Goal: Task Accomplishment & Management: Use online tool/utility

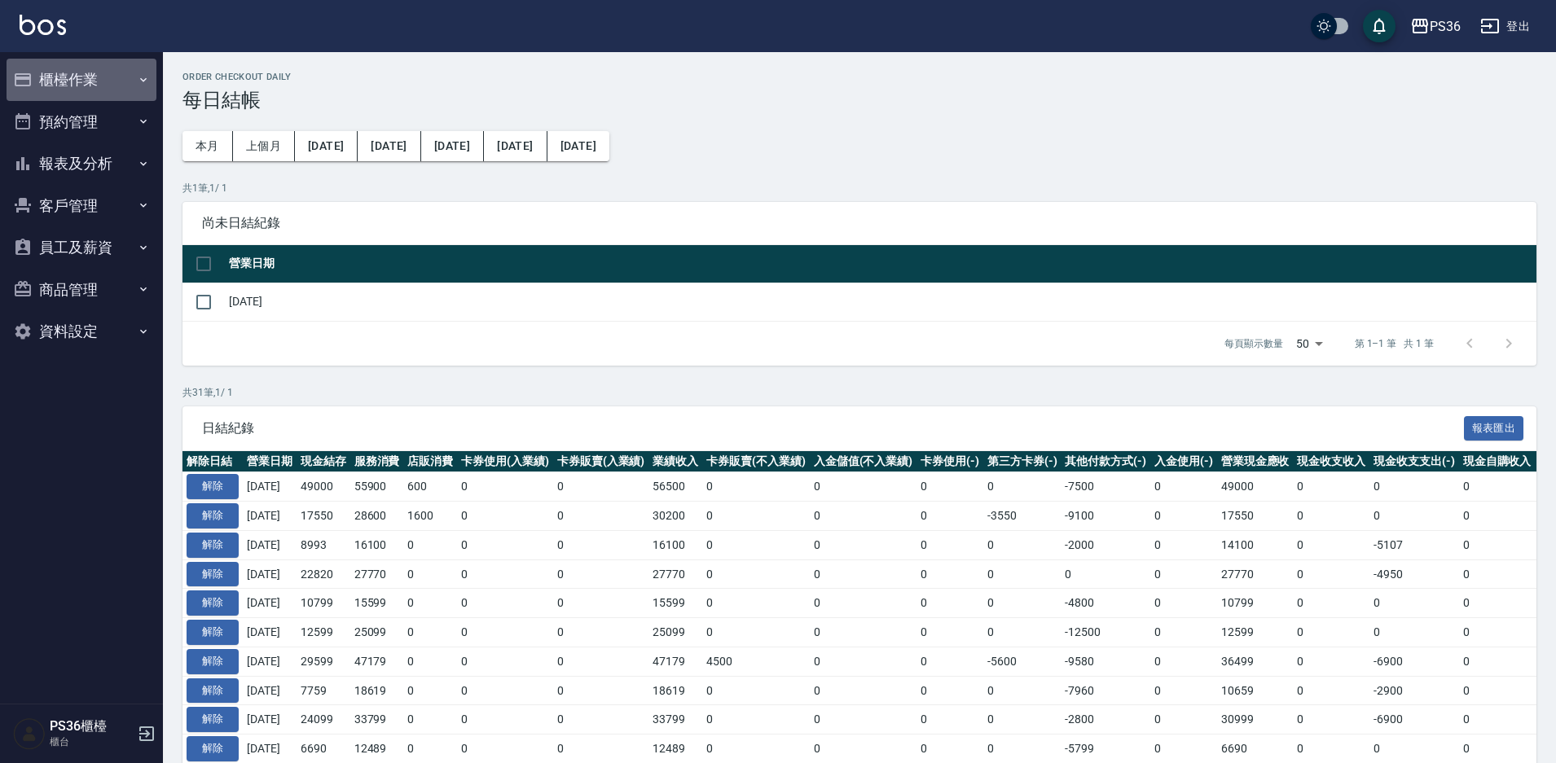
click at [73, 84] on button "櫃檯作業" at bounding box center [82, 80] width 150 height 42
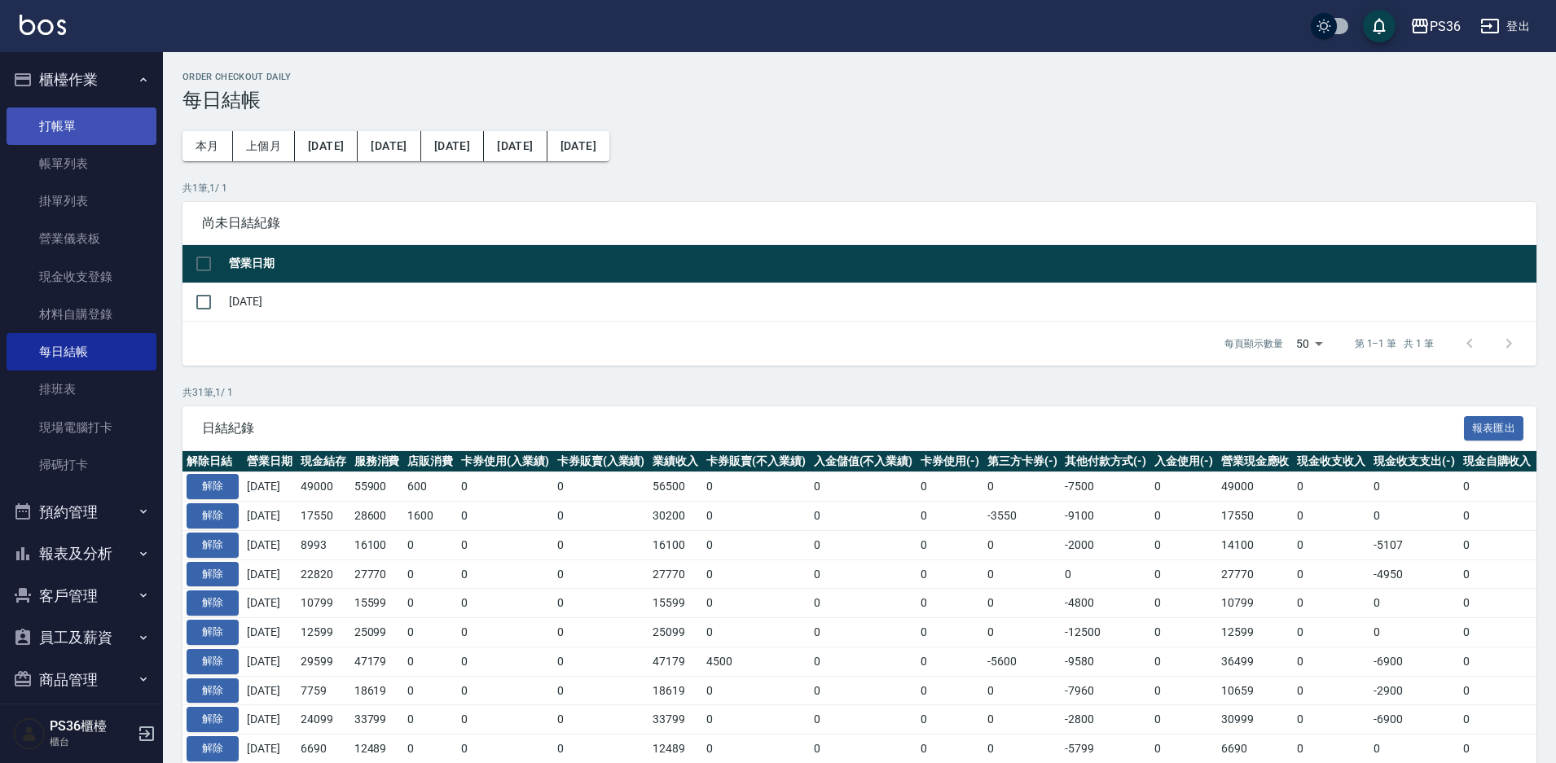
click at [66, 130] on link "打帳單" at bounding box center [82, 126] width 150 height 37
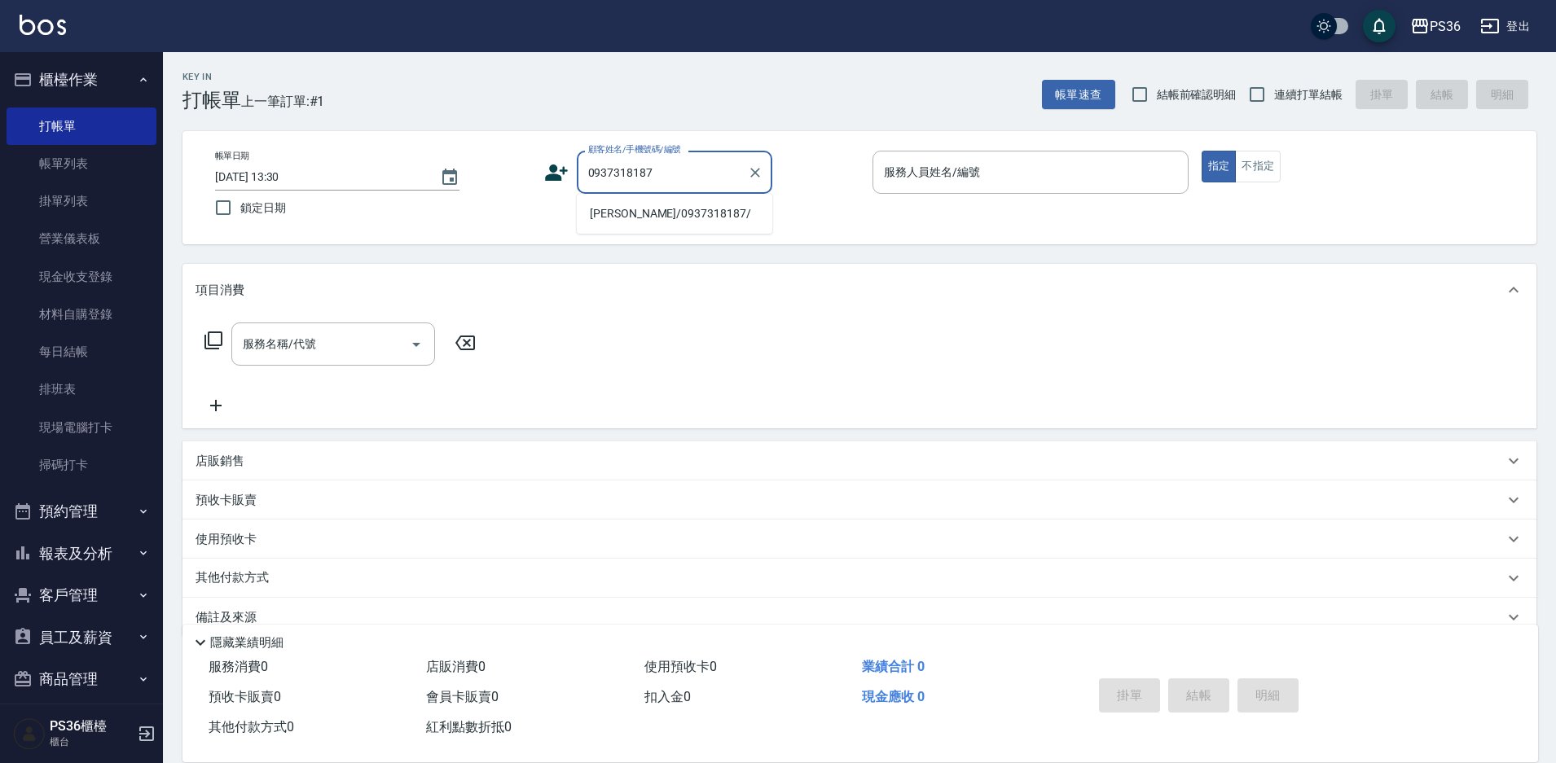
click at [621, 224] on li "[PERSON_NAME]/0937318187/" at bounding box center [674, 213] width 195 height 27
type input "[PERSON_NAME]/0937318187/"
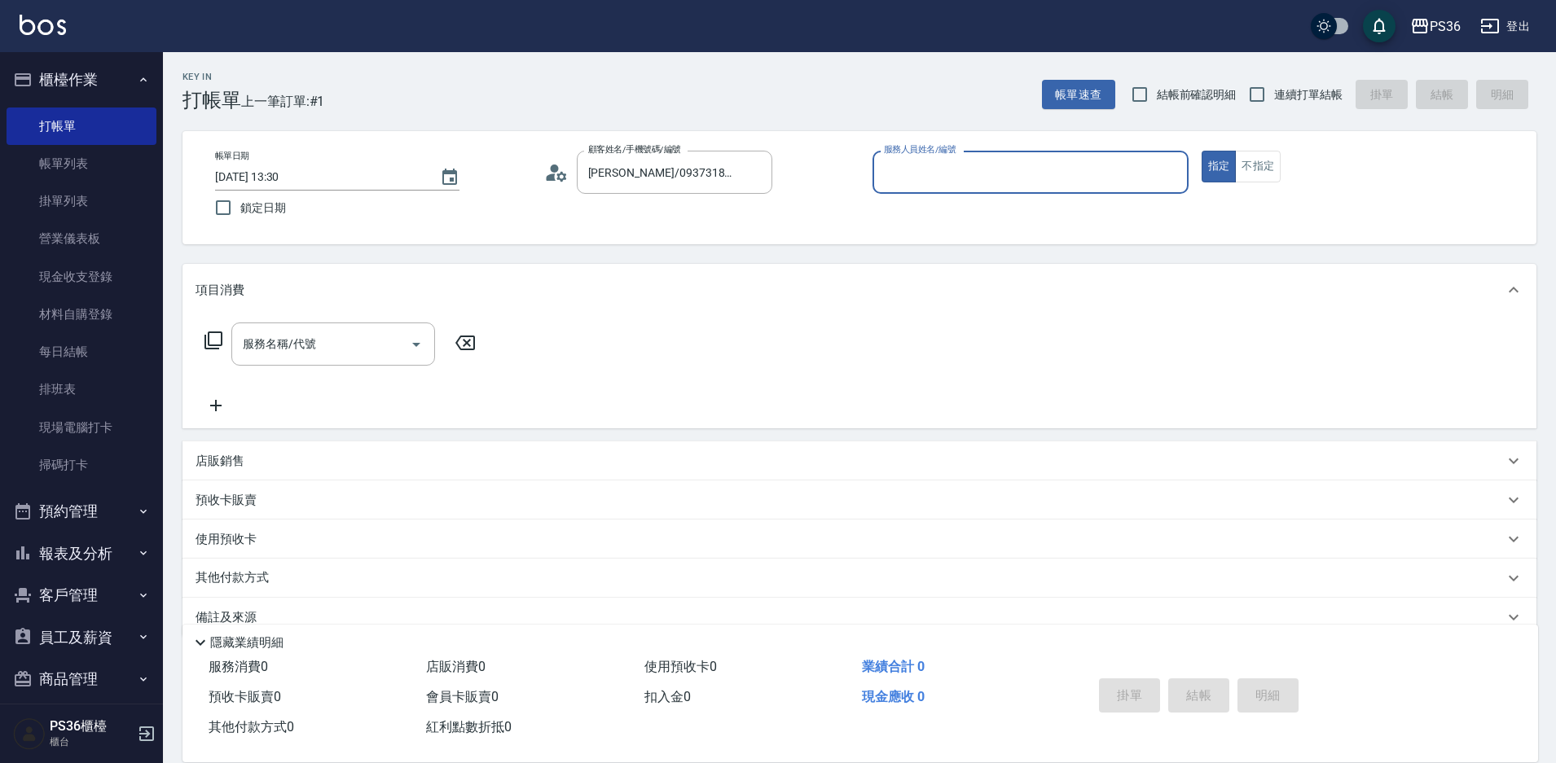
type input "Ruby-4"
click at [349, 354] on input "服務名稱/代號" at bounding box center [321, 344] width 165 height 29
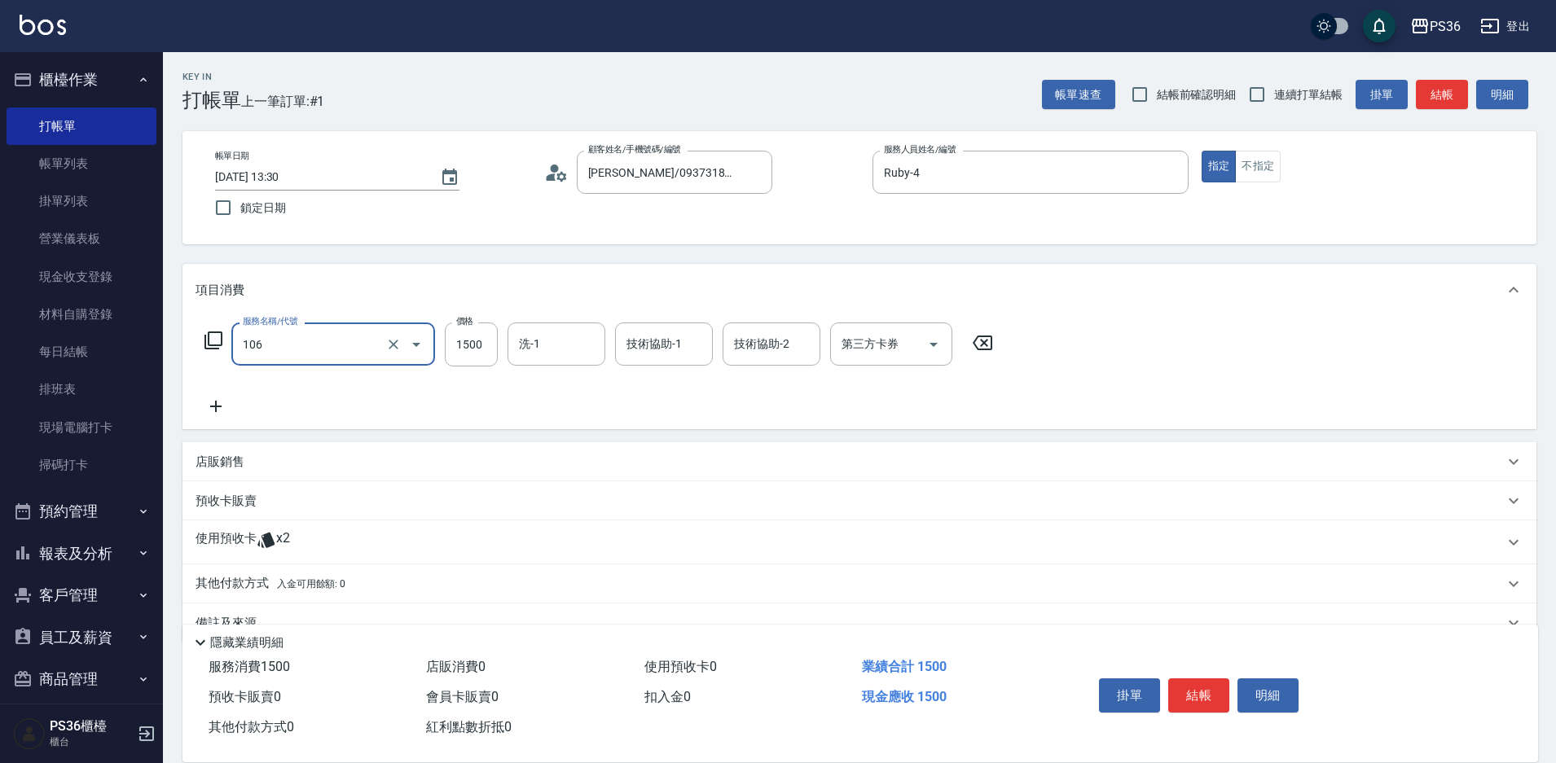
type input "頂級染髮(106)"
click at [501, 356] on div "服務名稱/代號 頂級染髮(106) 服務名稱/代號 價格 3 價格 洗-1 洗-1 技術協助-1 技術協助-1 技術協助-2 技術協助-2 第三方卡券 第三方…" at bounding box center [598, 345] width 807 height 44
click at [476, 340] on input "3" at bounding box center [471, 345] width 53 height 44
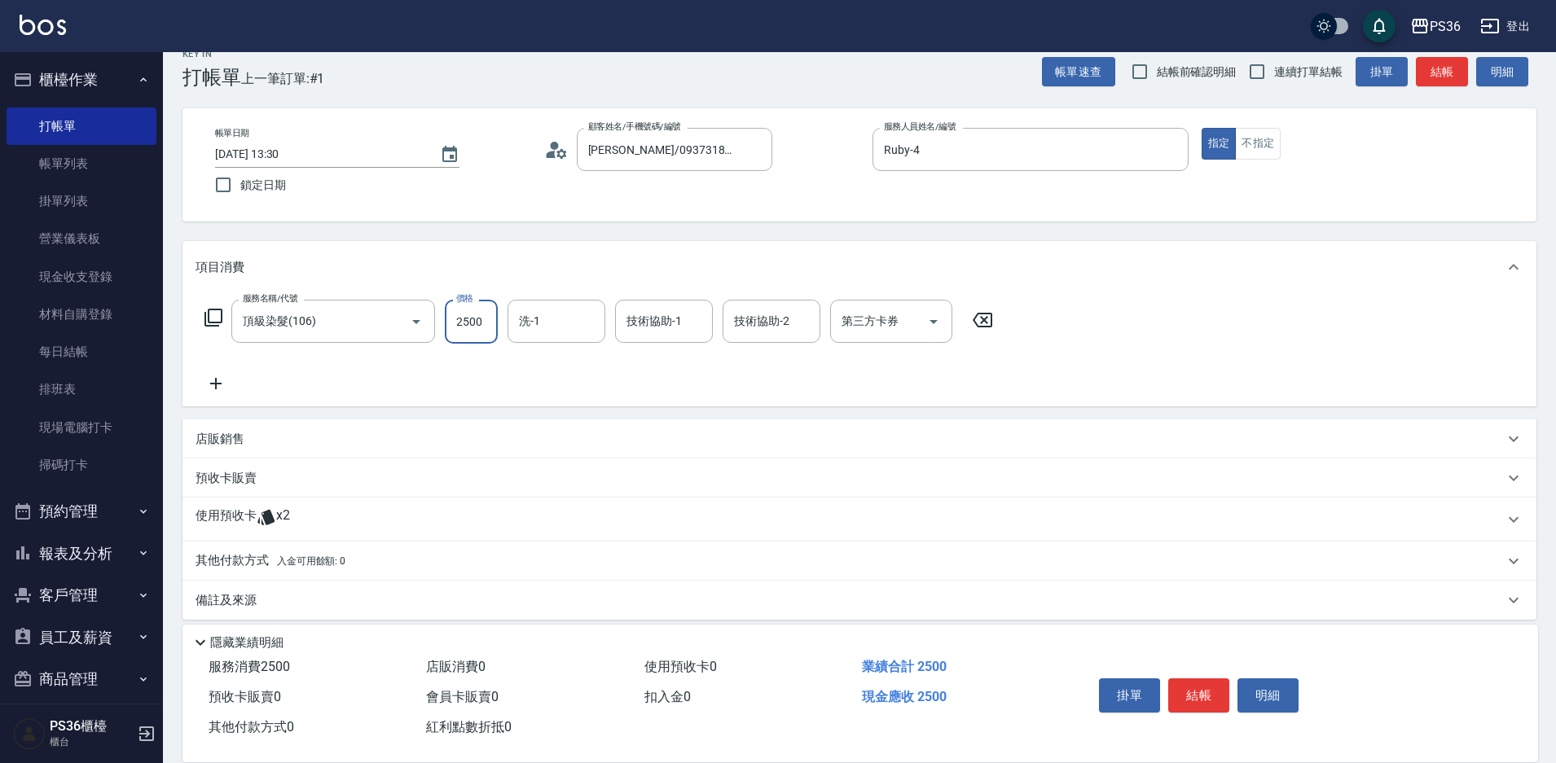
scroll to position [36, 0]
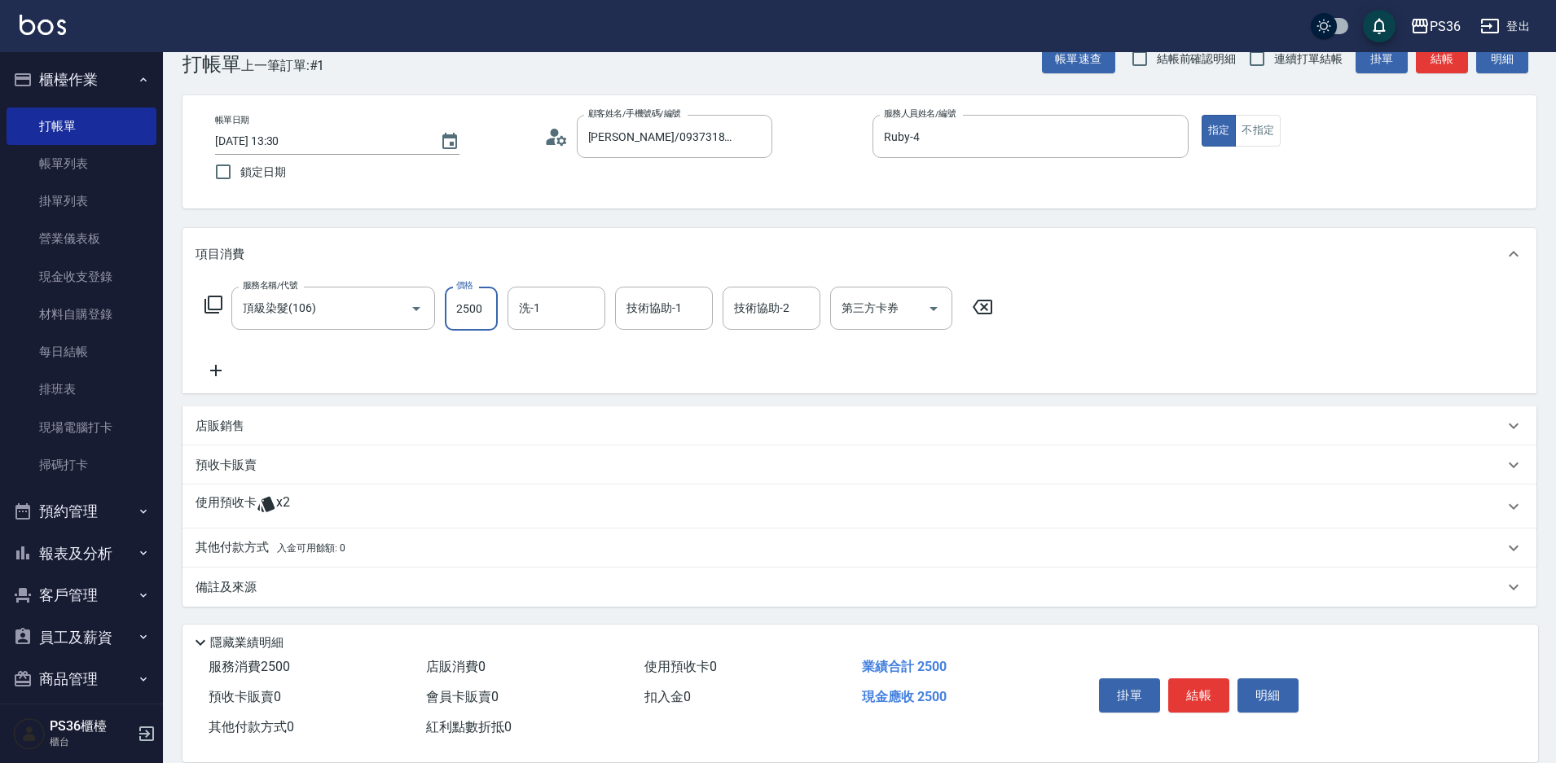
type input "2500"
click at [240, 547] on p "其他付款方式 入金可用餘額: 0" at bounding box center [270, 548] width 150 height 18
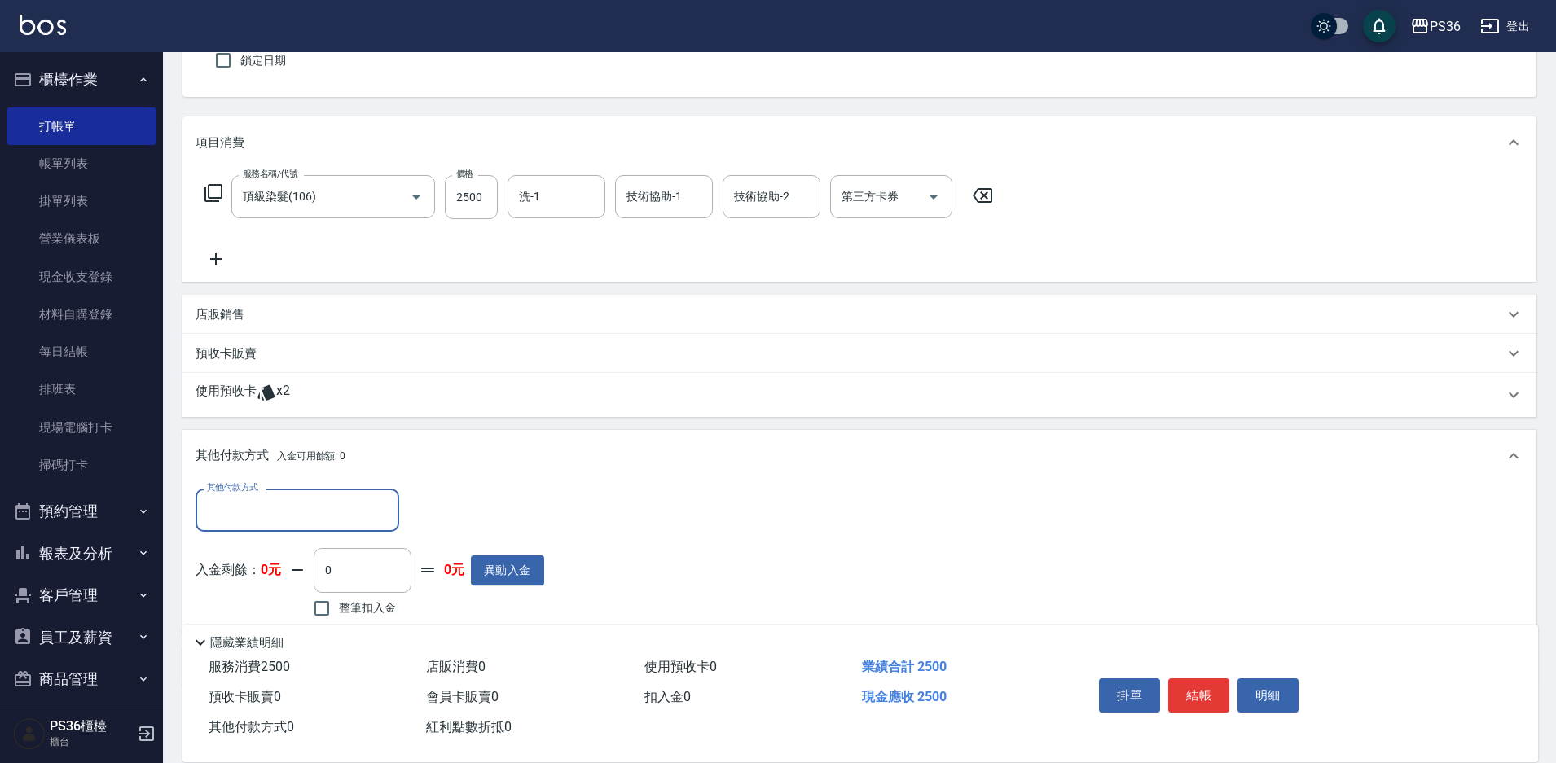
scroll to position [0, 0]
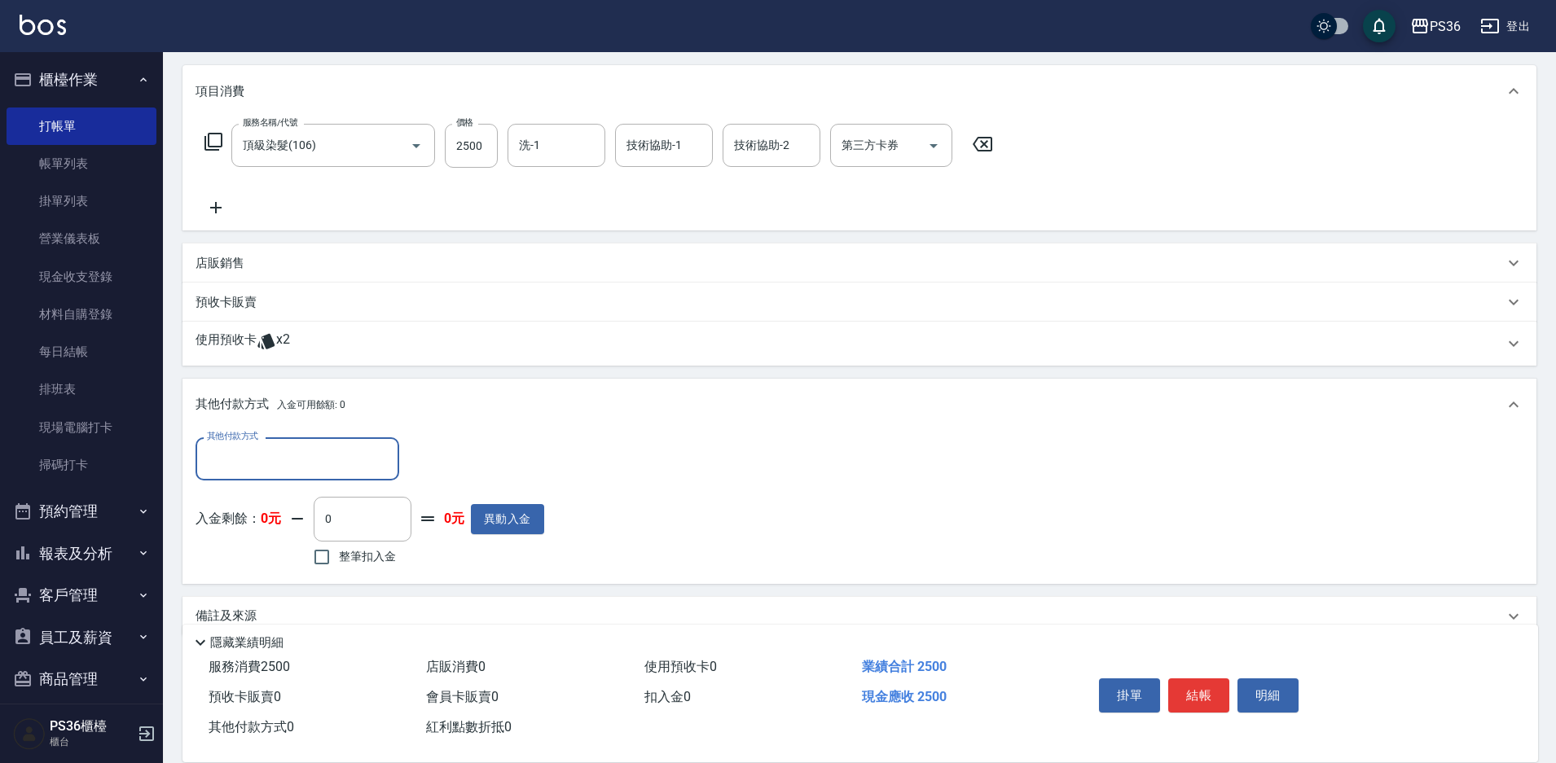
click at [264, 463] on input "其他付款方式" at bounding box center [297, 459] width 189 height 29
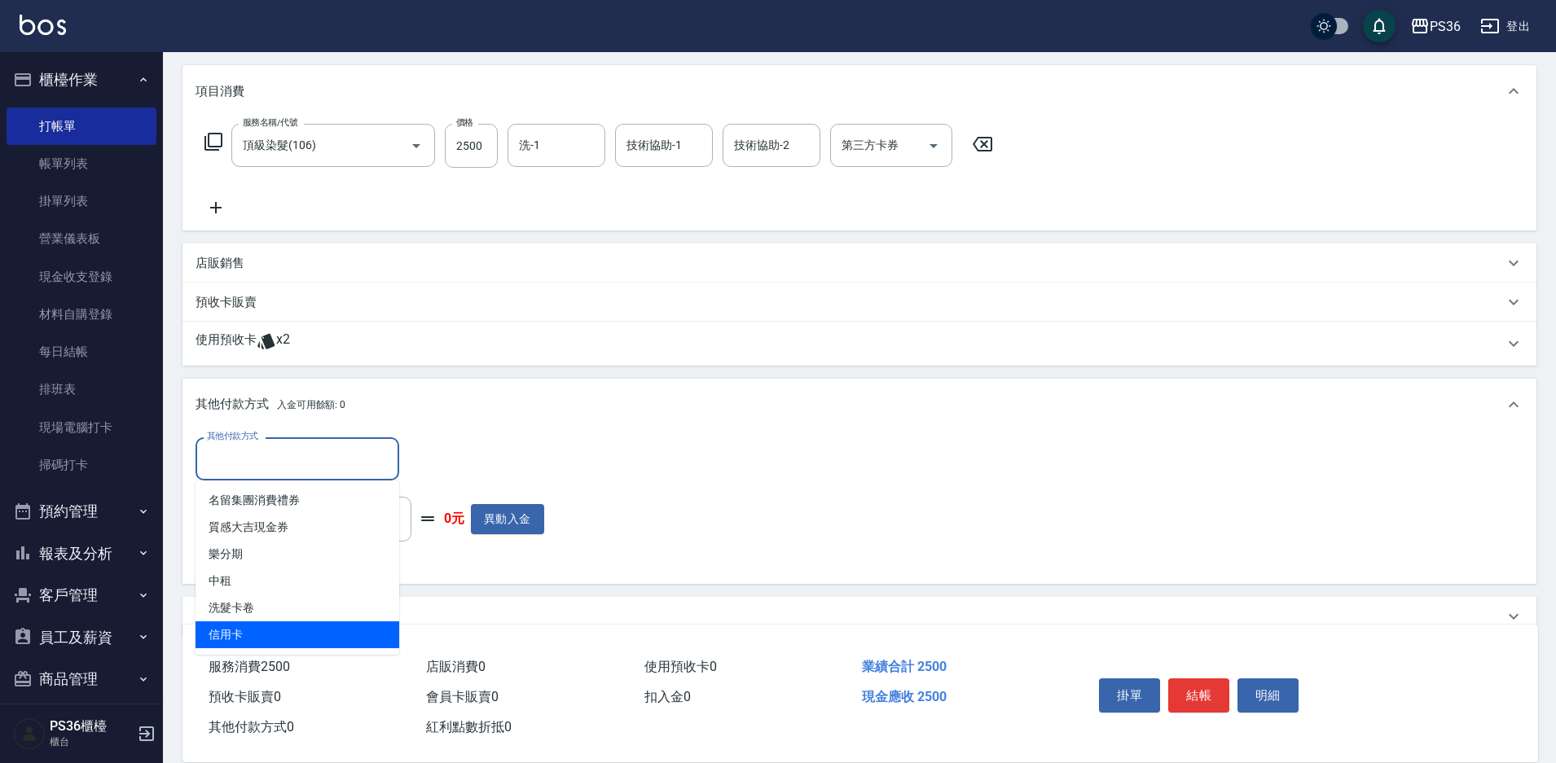
click at [272, 643] on span "信用卡" at bounding box center [297, 634] width 204 height 27
type input "信用卡"
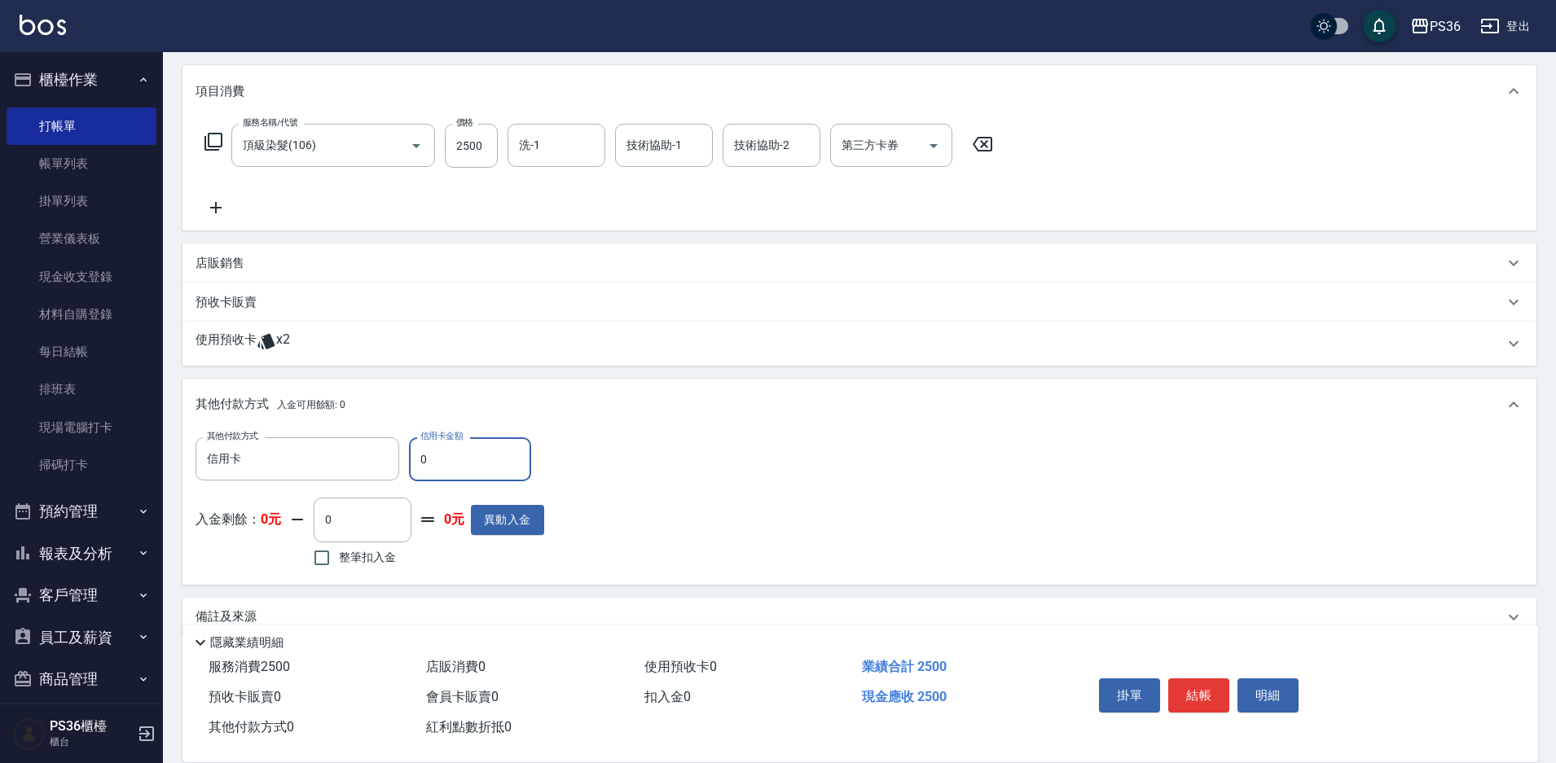
click at [424, 472] on input "0" at bounding box center [470, 459] width 122 height 44
type input "2500"
click at [1204, 687] on button "結帳" at bounding box center [1198, 695] width 61 height 34
